Goal: Obtain resource: Download file/media

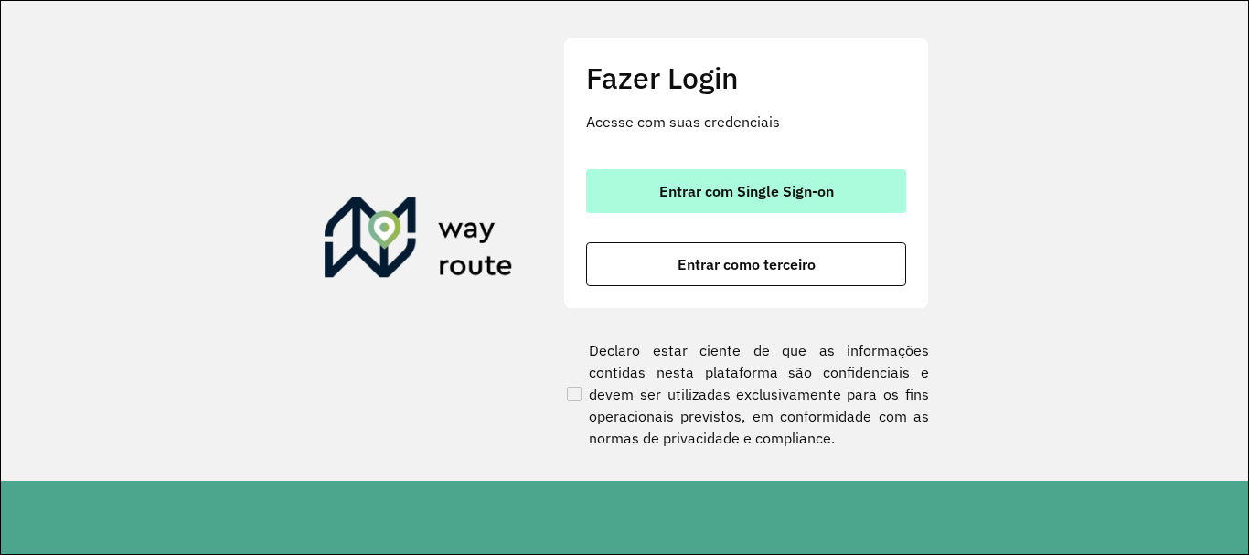
click at [803, 178] on button "Entrar com Single Sign-on" at bounding box center [746, 191] width 320 height 44
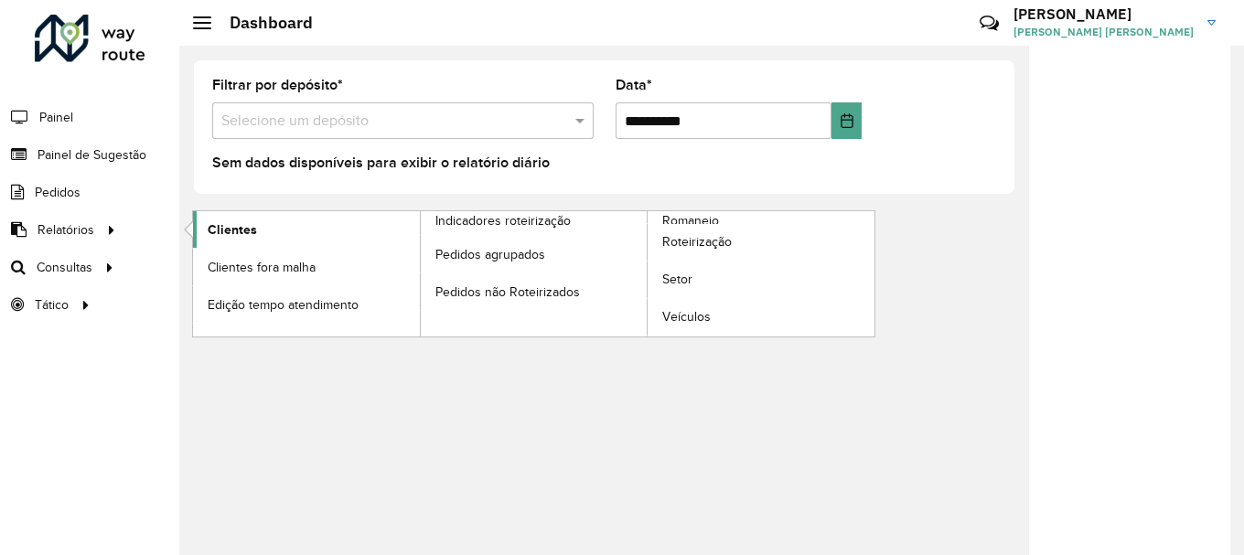
click at [237, 225] on span "Clientes" at bounding box center [232, 229] width 49 height 19
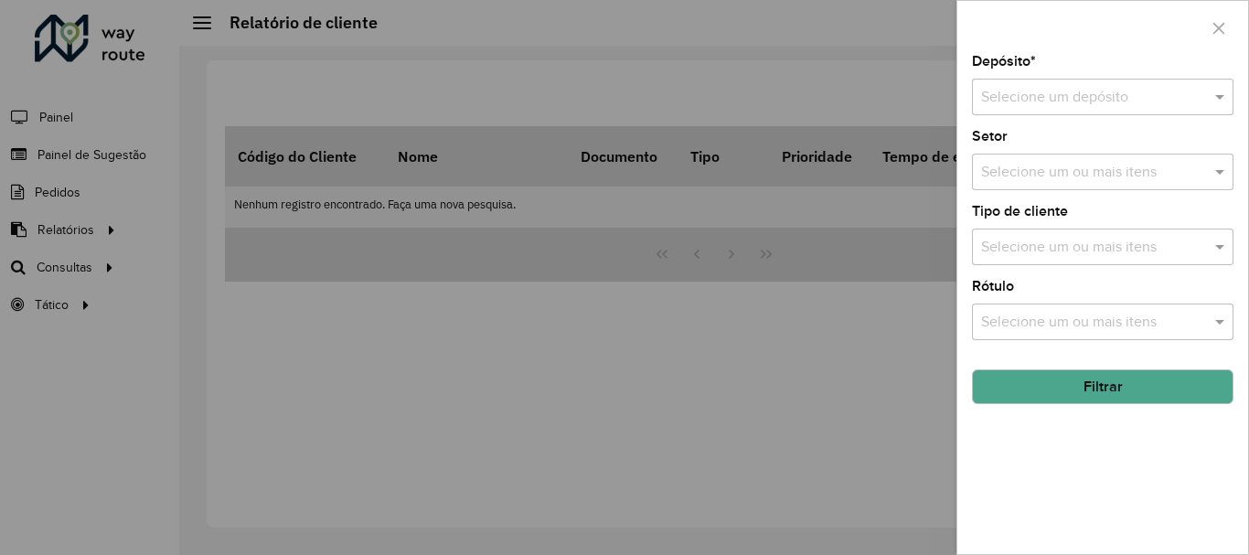
click at [1077, 92] on input "text" at bounding box center [1084, 98] width 207 height 22
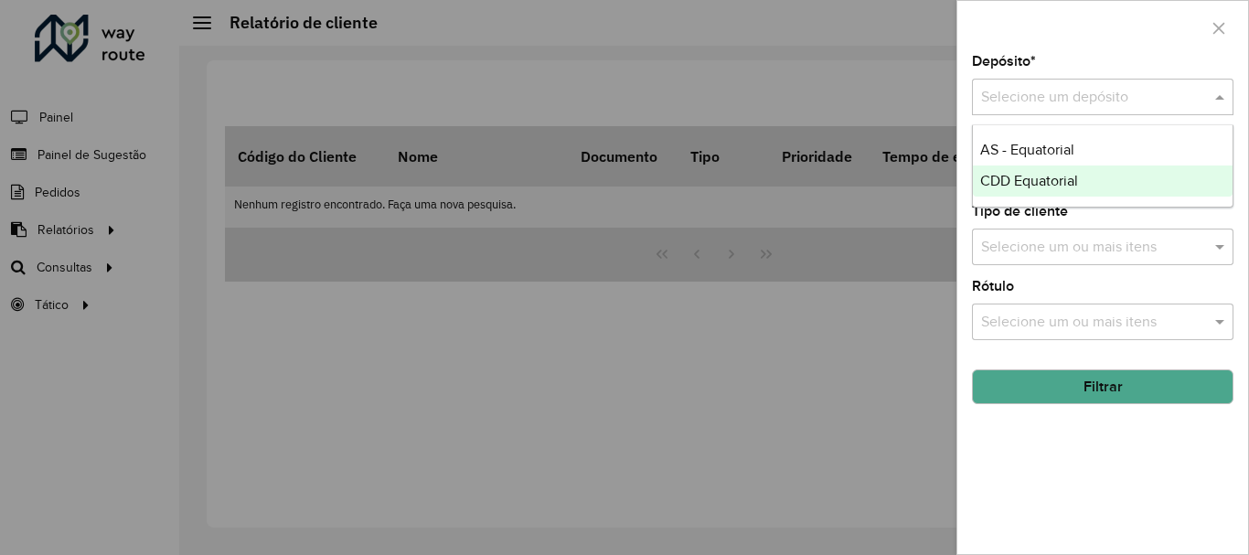
click at [1015, 172] on div "CDD Equatorial" at bounding box center [1103, 181] width 260 height 31
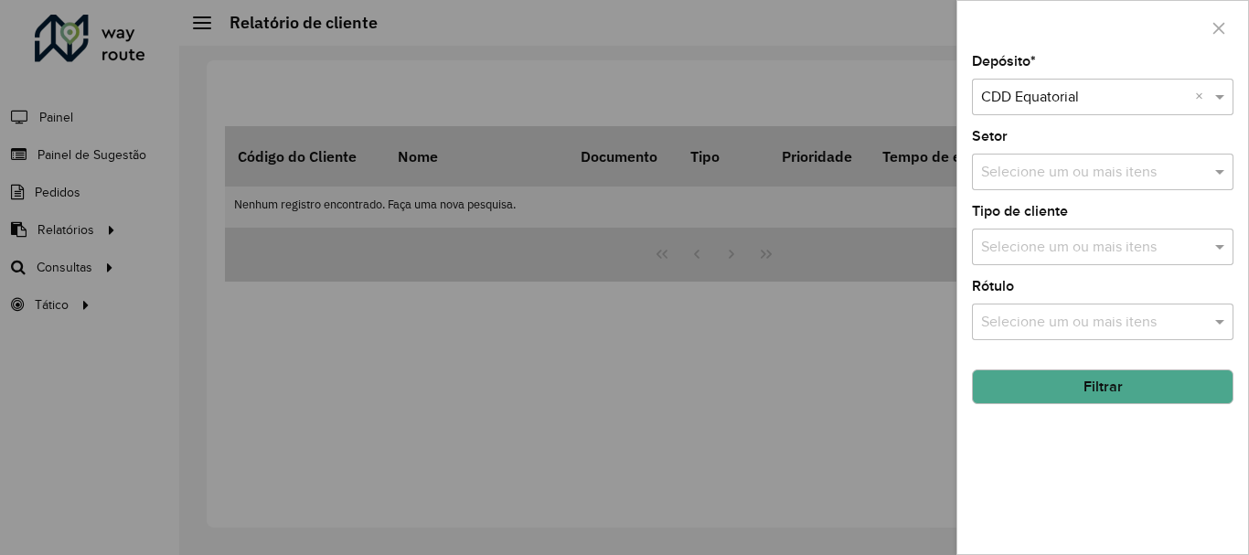
click at [1047, 390] on button "Filtrar" at bounding box center [1103, 387] width 262 height 35
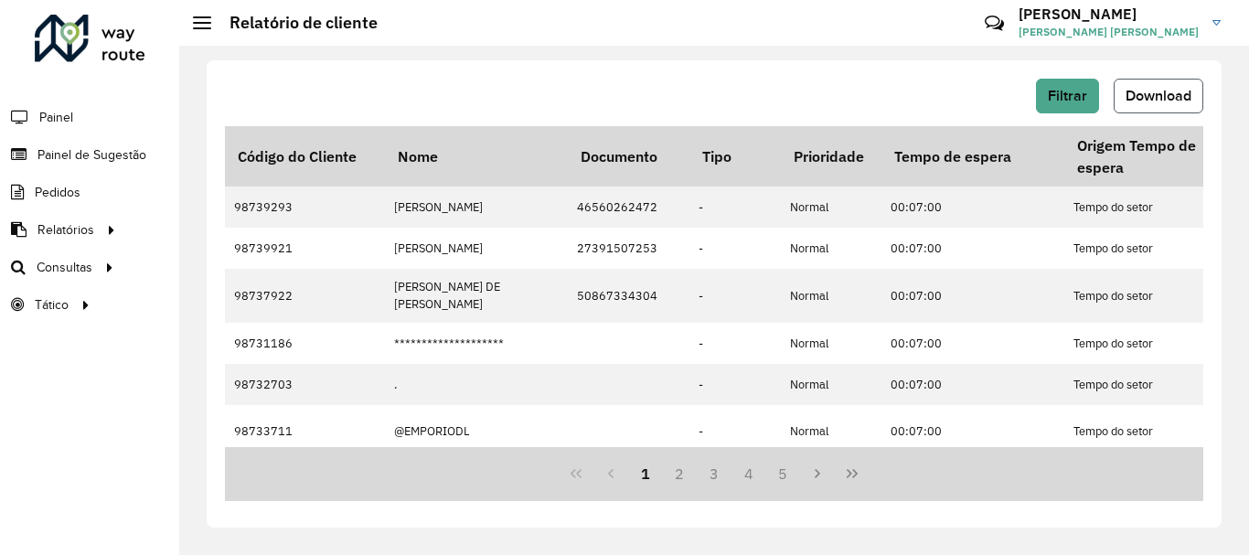
click at [1154, 95] on span "Download" at bounding box center [1159, 96] width 66 height 16
